Goal: Information Seeking & Learning: Learn about a topic

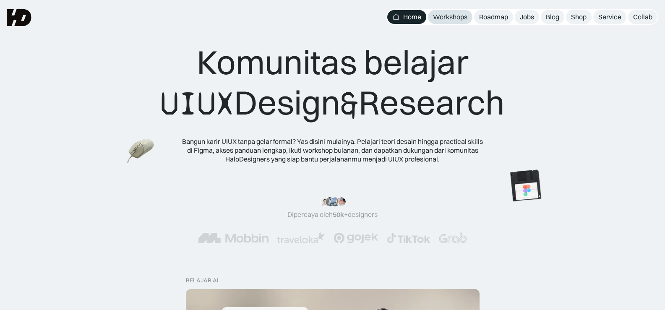
click at [449, 20] on div "Workshops" at bounding box center [450, 17] width 34 height 9
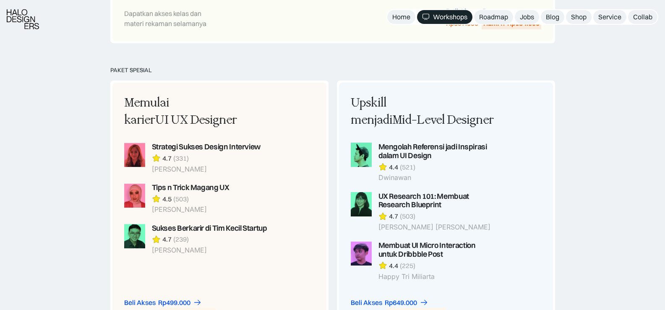
scroll to position [714, 0]
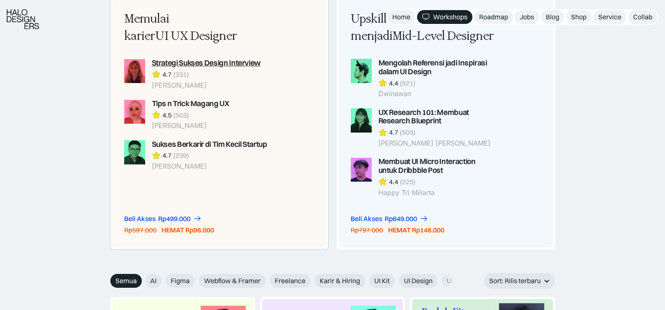
click at [219, 64] on div "Strategi Sukses Design Interview" at bounding box center [206, 63] width 109 height 9
click at [160, 105] on div "Tips n Trick Magang UX" at bounding box center [191, 104] width 78 height 9
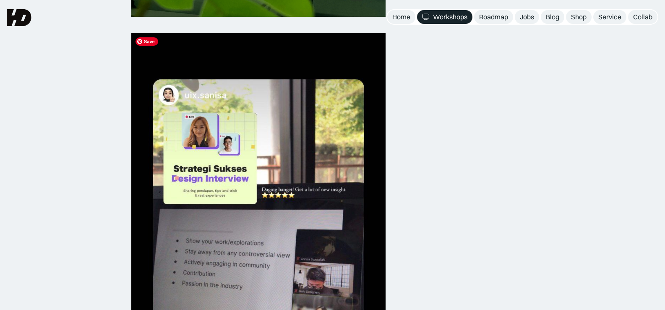
scroll to position [588, 0]
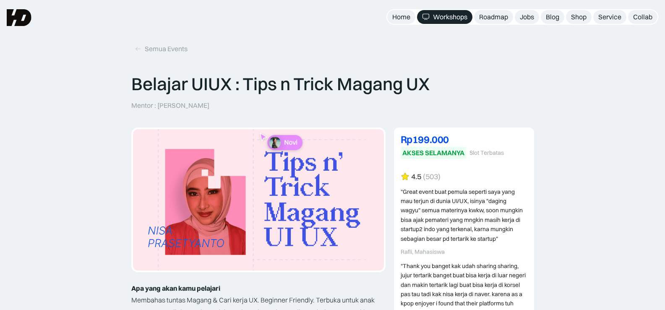
drag, startPoint x: 159, startPoint y: 105, endPoint x: 215, endPoint y: 104, distance: 56.3
click at [210, 104] on p "Mentor : Annisa Prasetyanto" at bounding box center [170, 105] width 78 height 9
